Goal: Information Seeking & Learning: Check status

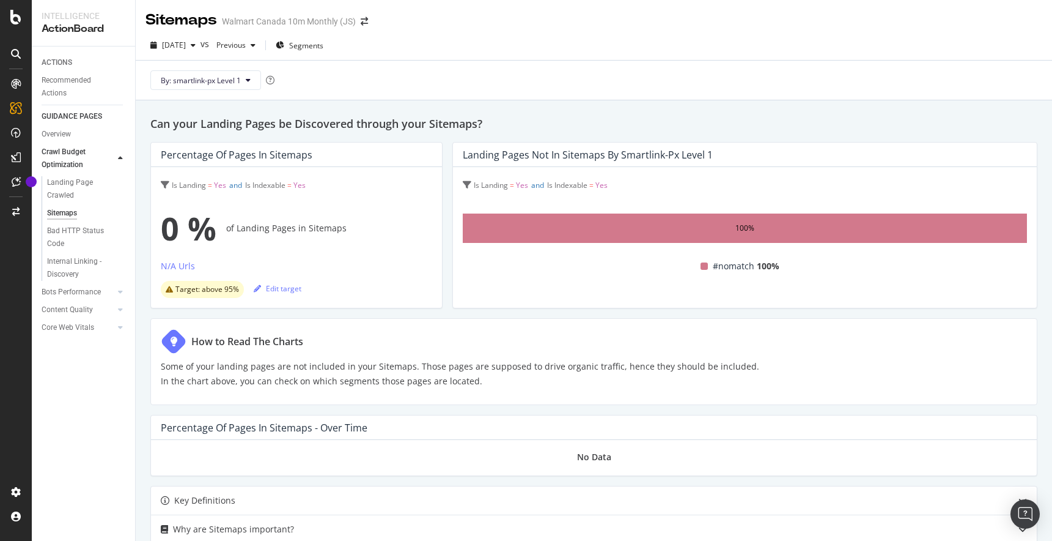
click at [23, 439] on div at bounding box center [15, 278] width 29 height 408
